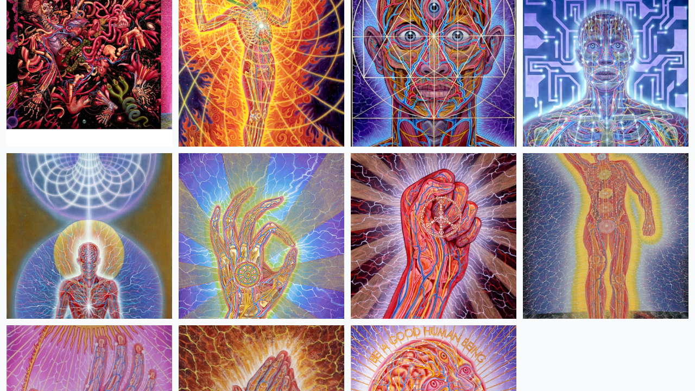
scroll to position [1423, 0]
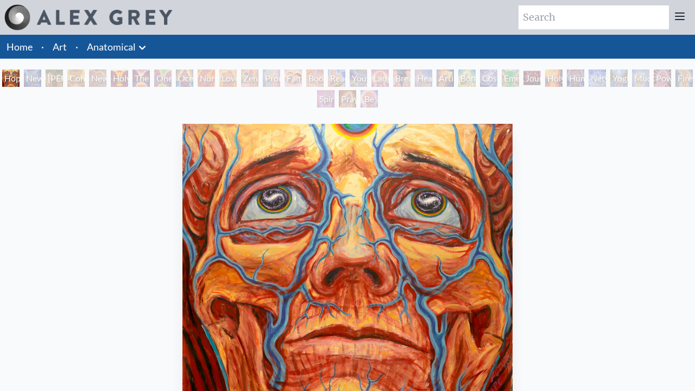
click at [11, 78] on div "Hope" at bounding box center [10, 78] width 17 height 17
click at [41, 78] on div "New Man [DEMOGRAPHIC_DATA]: [DEMOGRAPHIC_DATA] Mind" at bounding box center [32, 78] width 17 height 17
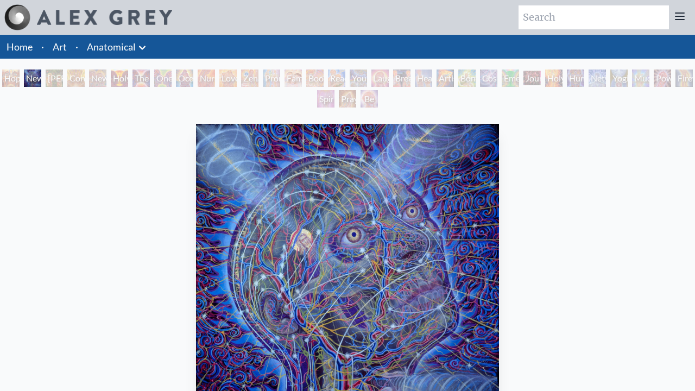
click at [152, 78] on div "Hope New Man [DEMOGRAPHIC_DATA]: [PERSON_NAME] Mind [PERSON_NAME] & Eve Contemp…" at bounding box center [347, 90] width 695 height 41
click at [54, 78] on div "[PERSON_NAME] & Eve" at bounding box center [54, 78] width 17 height 17
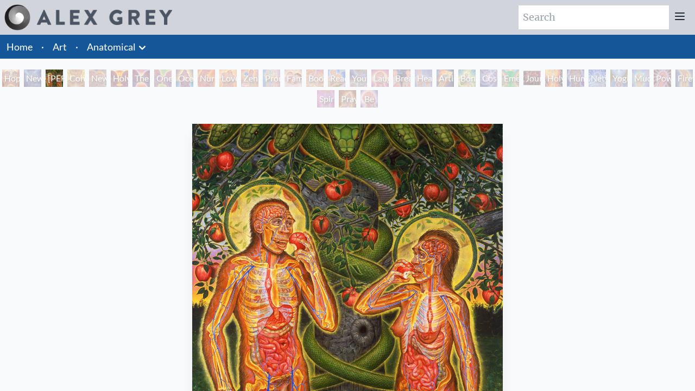
click at [85, 78] on div "Contemplation" at bounding box center [75, 78] width 17 height 17
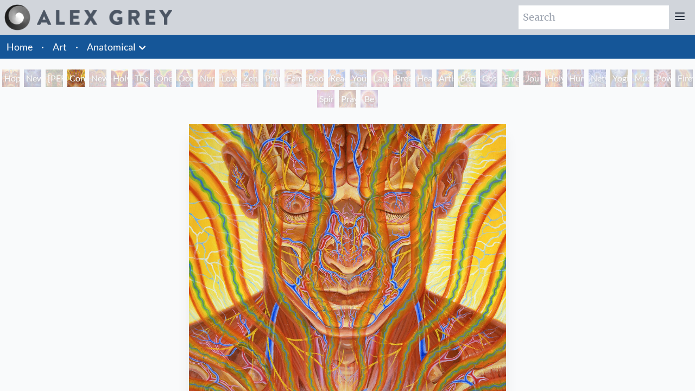
click at [106, 78] on div "New Man New Woman" at bounding box center [97, 78] width 17 height 17
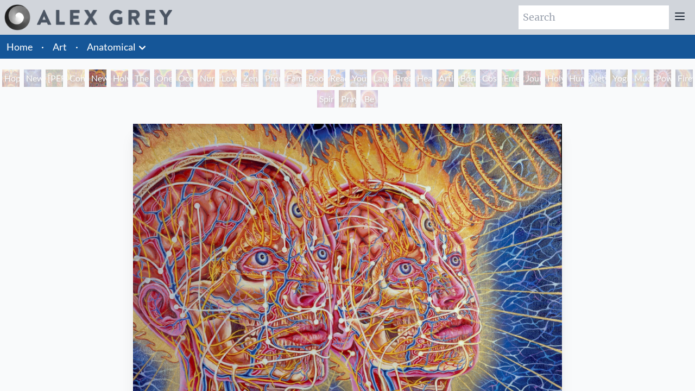
click at [172, 78] on div "One Taste" at bounding box center [162, 78] width 17 height 17
click at [124, 78] on div "Holy Grail" at bounding box center [119, 78] width 17 height 17
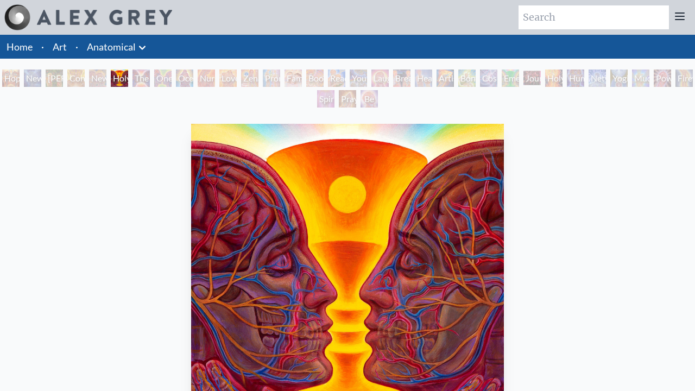
click at [150, 78] on div "The Kiss" at bounding box center [141, 78] width 17 height 17
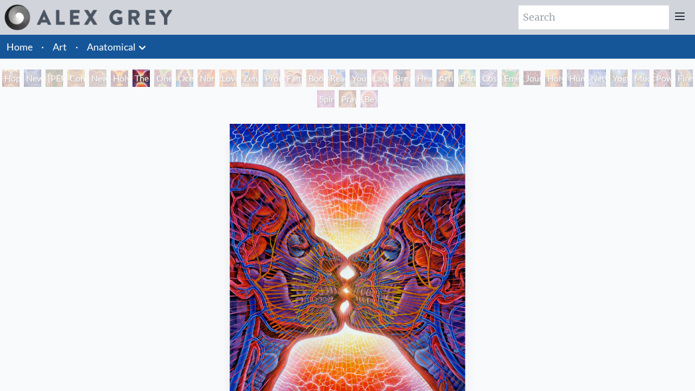
click at [172, 78] on div "One Taste" at bounding box center [162, 78] width 17 height 17
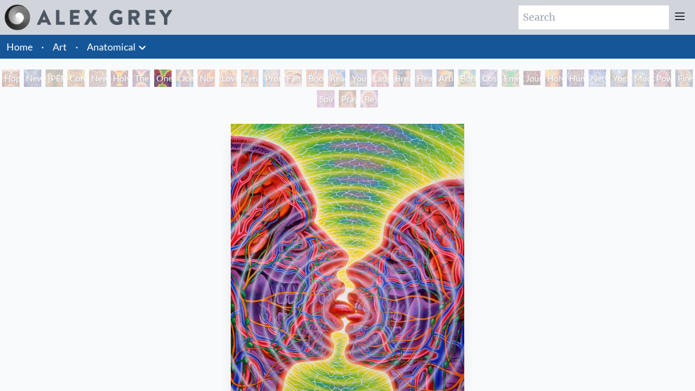
click at [193, 78] on div "Ocean of Love Bliss" at bounding box center [184, 78] width 17 height 17
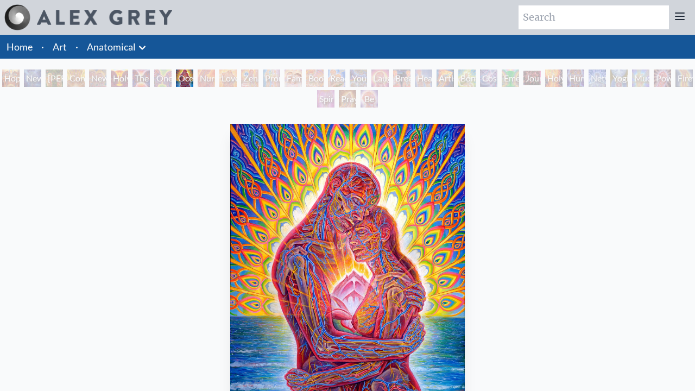
click at [259, 78] on div "Zena Lotus" at bounding box center [249, 78] width 17 height 17
click at [209, 78] on div "Nursing" at bounding box center [206, 78] width 17 height 17
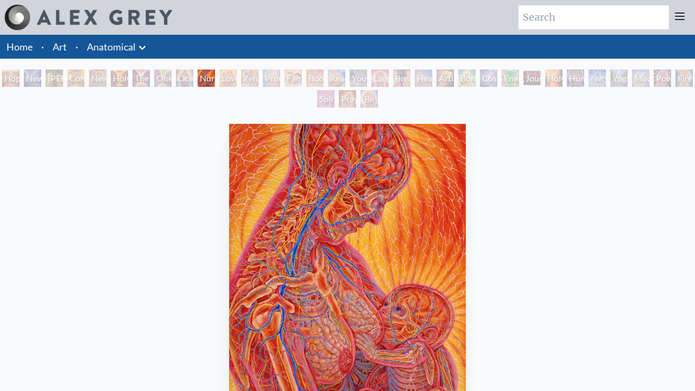
click at [237, 78] on div "Love Circuit" at bounding box center [227, 78] width 17 height 17
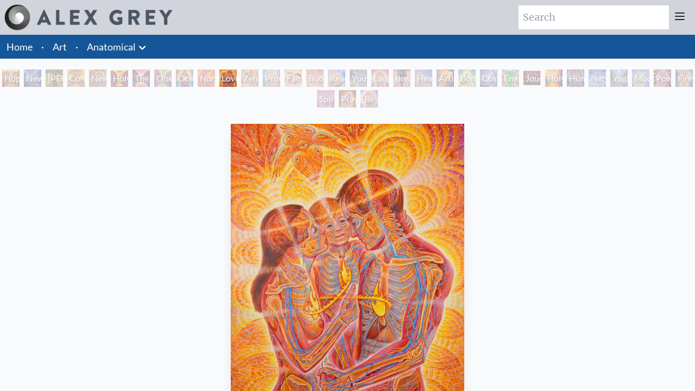
click at [259, 78] on div "Zena Lotus" at bounding box center [249, 78] width 17 height 17
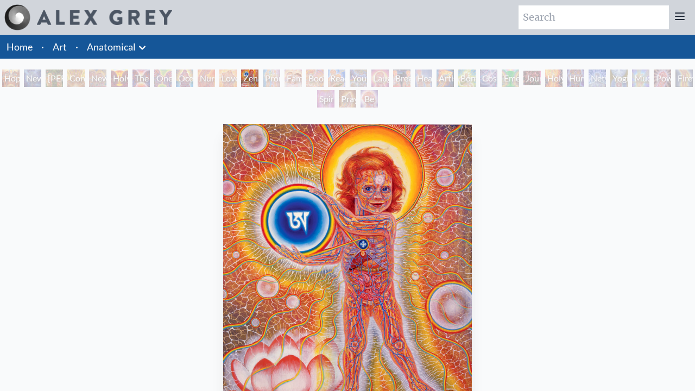
click at [280, 78] on div "Promise" at bounding box center [271, 78] width 17 height 17
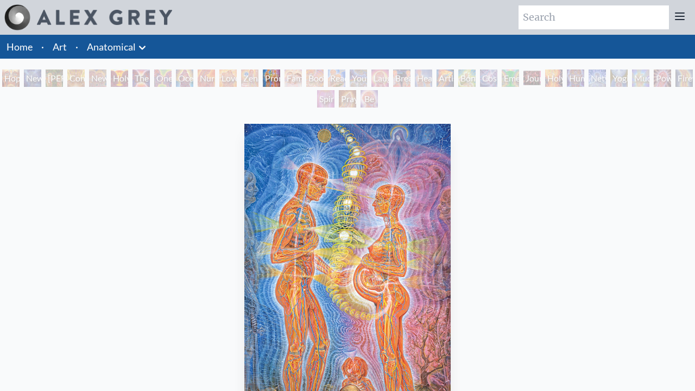
click at [324, 78] on div "Boo-boo" at bounding box center [314, 78] width 17 height 17
click at [301, 78] on div "Family" at bounding box center [293, 78] width 17 height 17
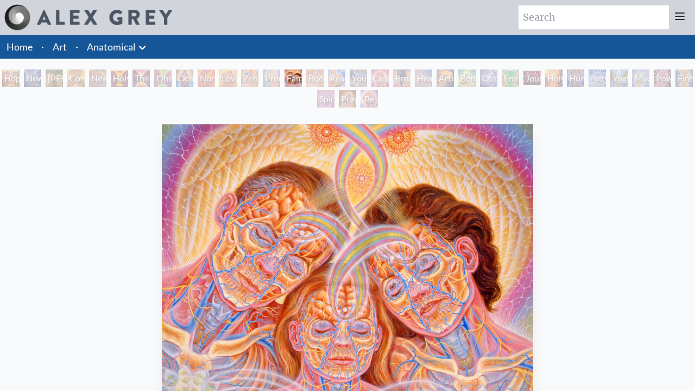
click at [324, 78] on div "Boo-boo" at bounding box center [314, 78] width 17 height 17
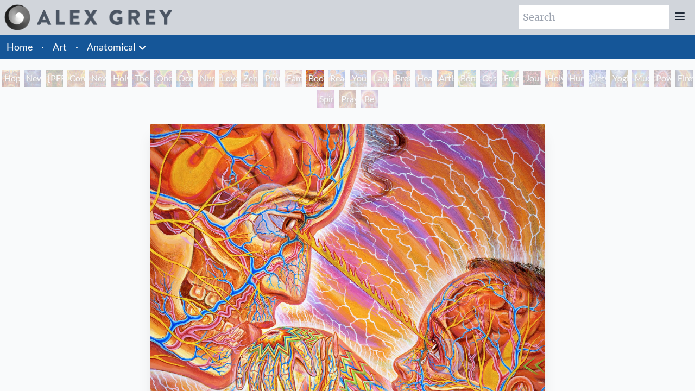
click at [345, 78] on div "Reading" at bounding box center [336, 78] width 17 height 17
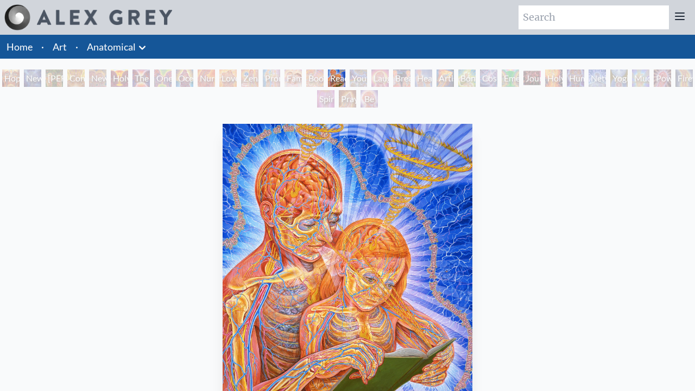
click at [367, 78] on div "Young & Old" at bounding box center [358, 78] width 17 height 17
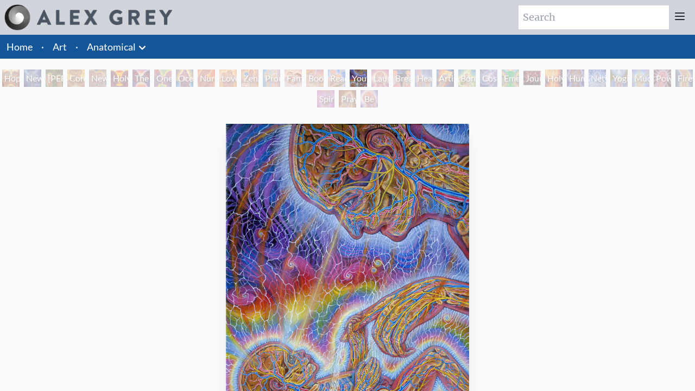
click at [389, 78] on div "Laughing Man" at bounding box center [380, 78] width 17 height 17
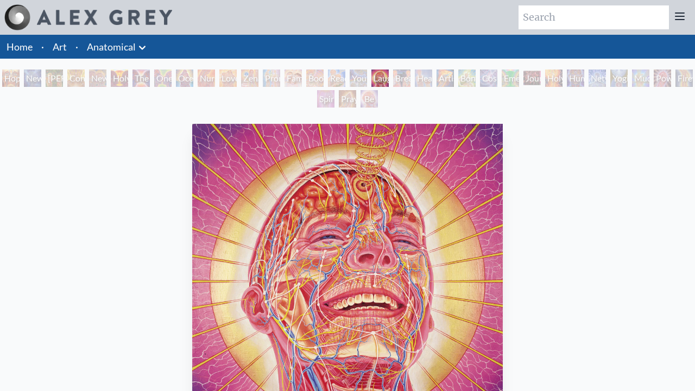
click at [432, 78] on div "Healing" at bounding box center [423, 78] width 17 height 17
click at [411, 78] on div "Breathing" at bounding box center [401, 78] width 17 height 17
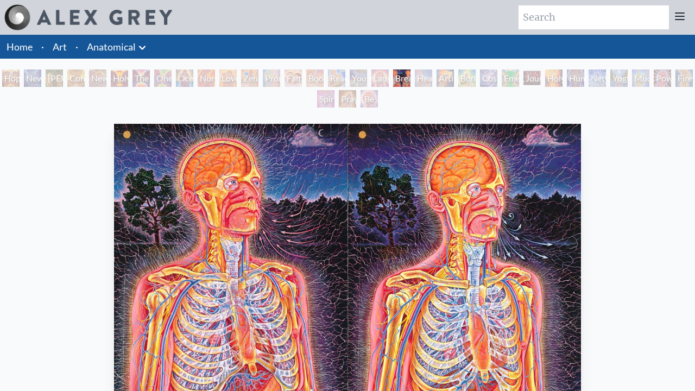
click at [432, 78] on div "Healing" at bounding box center [423, 78] width 17 height 17
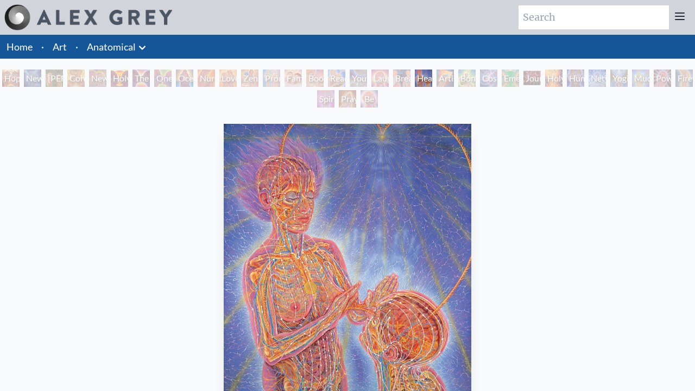
click at [454, 78] on div "Artist's Hand" at bounding box center [445, 78] width 17 height 17
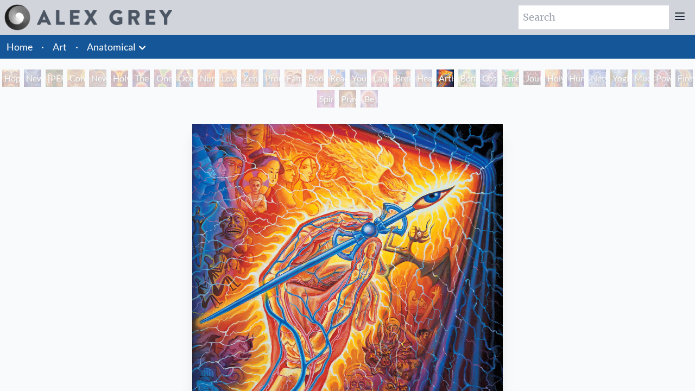
click at [519, 78] on div "Emerald Grail" at bounding box center [510, 78] width 17 height 17
click at [476, 78] on div "Bond" at bounding box center [466, 78] width 17 height 17
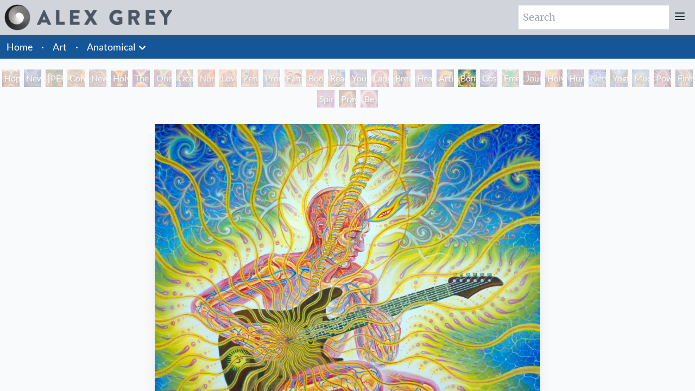
click at [498, 78] on div "Cosmic Lovers" at bounding box center [488, 78] width 17 height 17
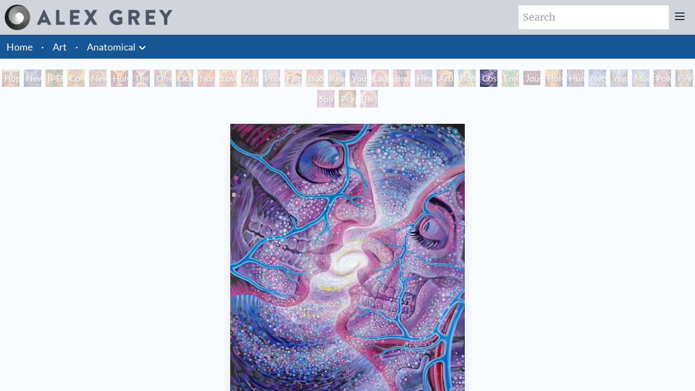
click at [519, 78] on div "Emerald Grail" at bounding box center [510, 78] width 17 height 17
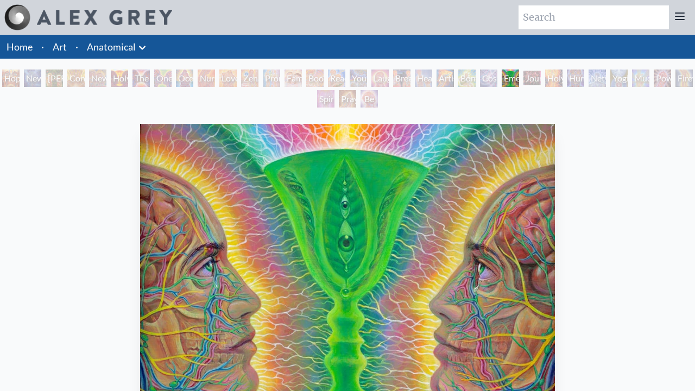
click at [541, 78] on div "Journey of the Wounded Healer" at bounding box center [532, 78] width 17 height 17
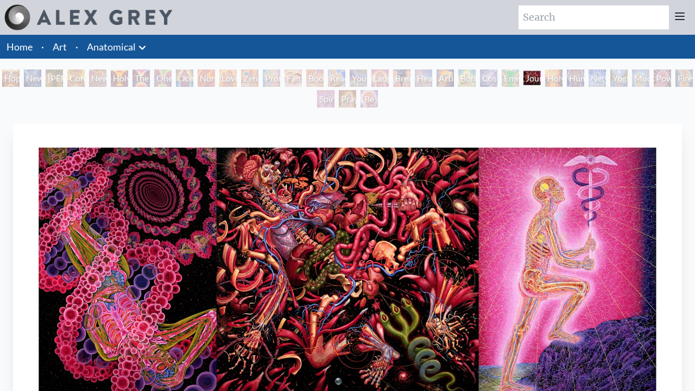
click at [677, 78] on div "Hope New Man 4: Christ Mind Adam & Eve Contemplation New Man New Woman Holy Gra…" at bounding box center [347, 90] width 695 height 41
